Goal: Information Seeking & Learning: Learn about a topic

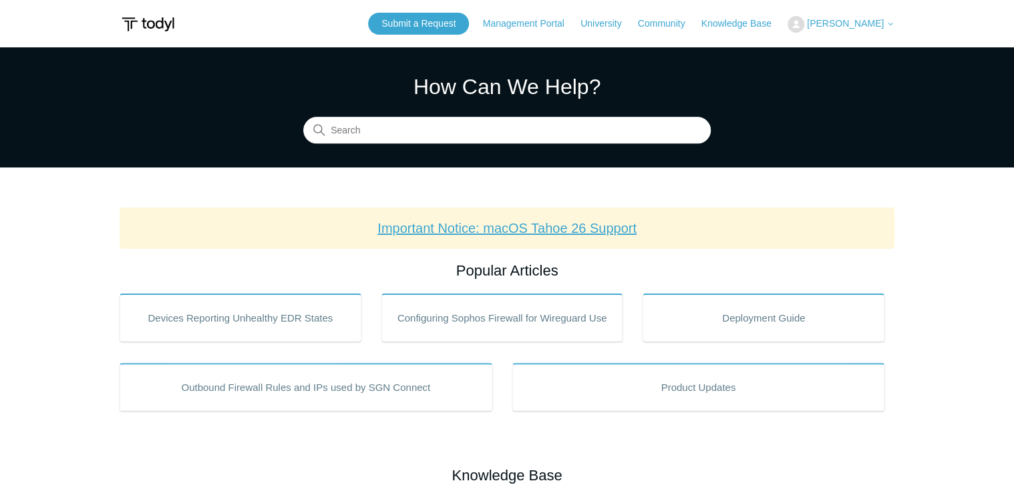
click at [541, 230] on link "Important Notice: macOS Tahoe 26 Support" at bounding box center [506, 228] width 259 height 15
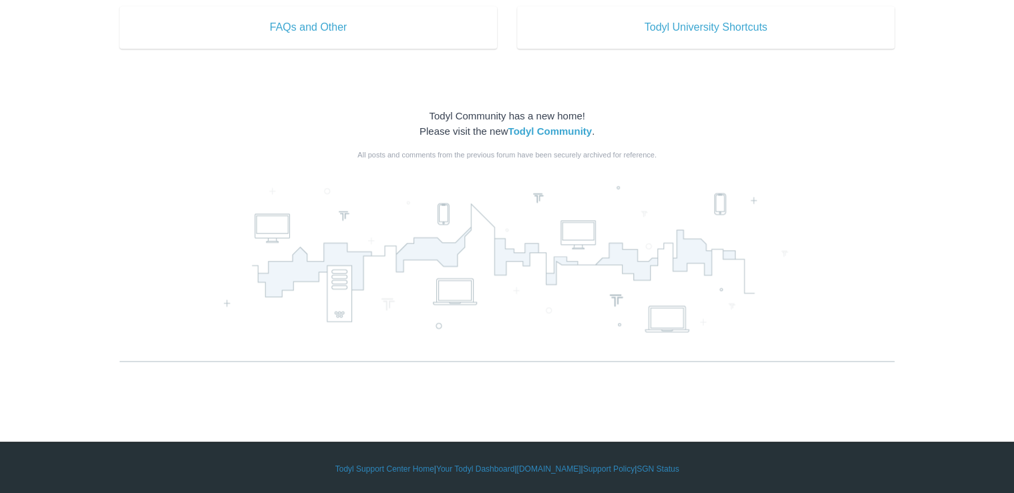
scroll to position [801, 0]
click at [558, 134] on strong "Todyl Community" at bounding box center [549, 131] width 84 height 11
